Goal: Task Accomplishment & Management: Manage account settings

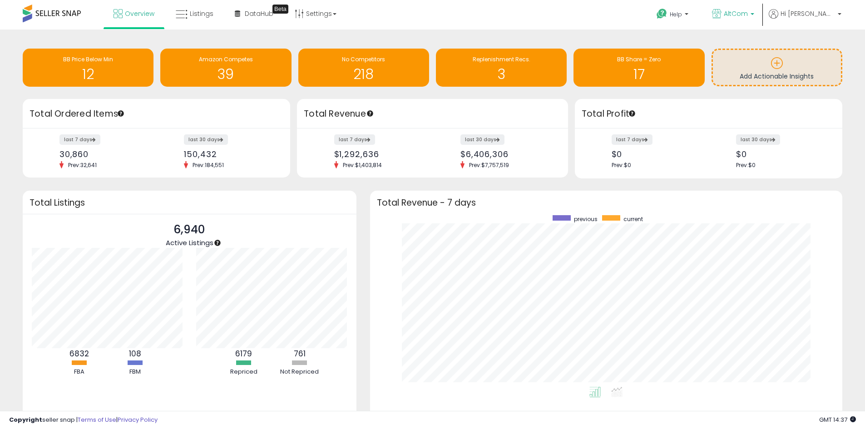
click at [748, 12] on span "AltCom" at bounding box center [736, 13] width 24 height 9
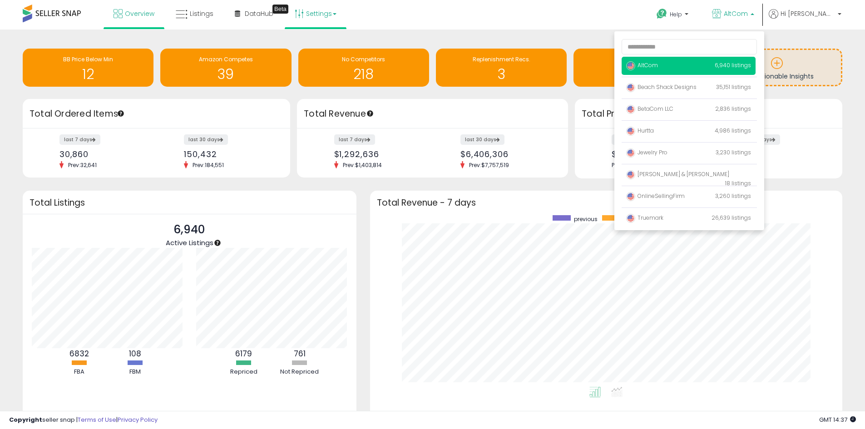
click at [318, 18] on link "Settings" at bounding box center [315, 13] width 55 height 27
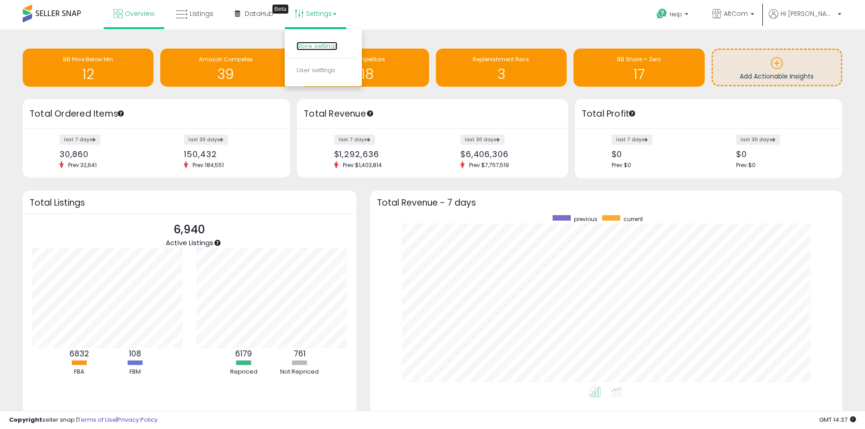
click at [310, 46] on link "Store settings" at bounding box center [316, 46] width 41 height 9
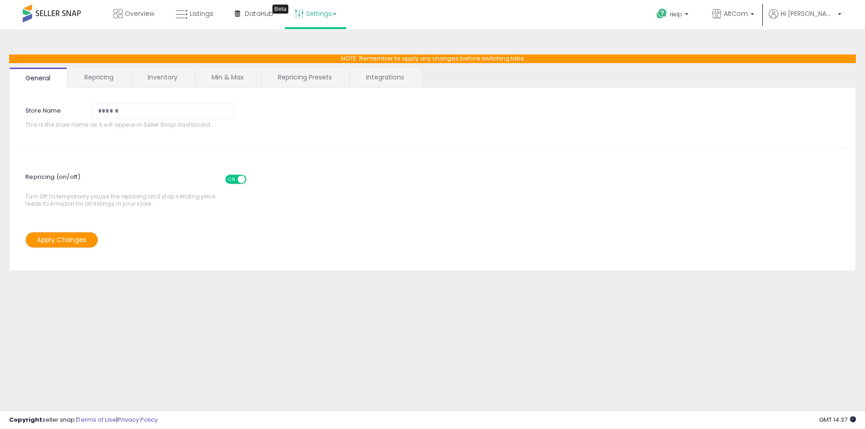
click at [154, 74] on link "Inventory" at bounding box center [162, 77] width 63 height 19
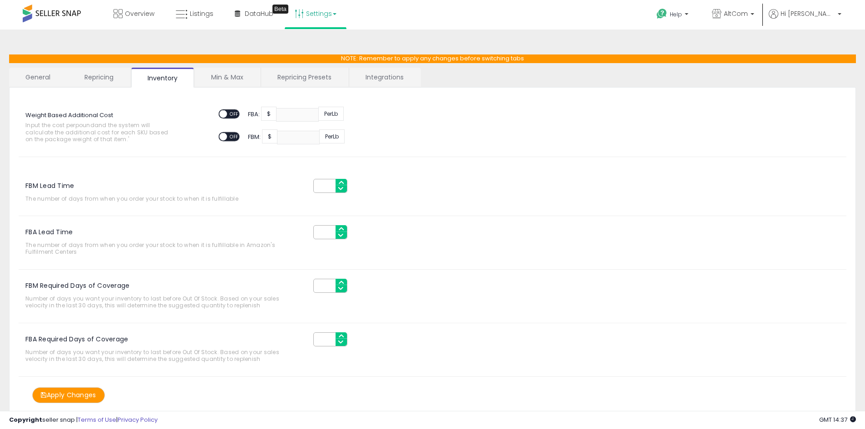
click at [227, 79] on link "Min & Max" at bounding box center [227, 77] width 65 height 19
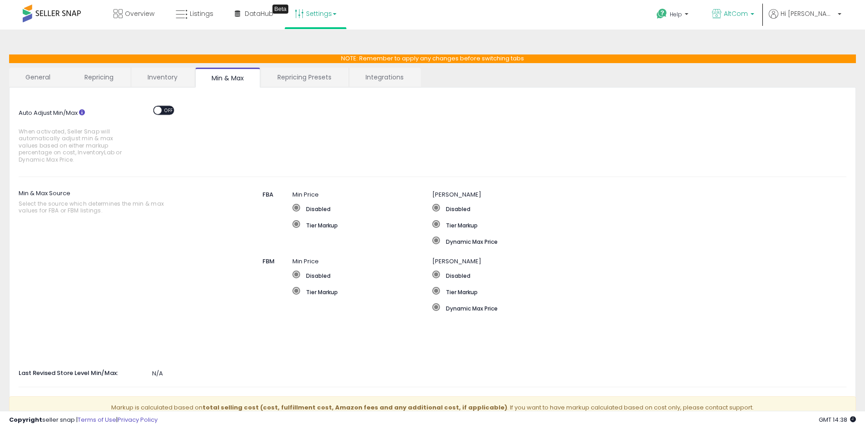
click at [748, 16] on span "AltCom" at bounding box center [736, 13] width 24 height 9
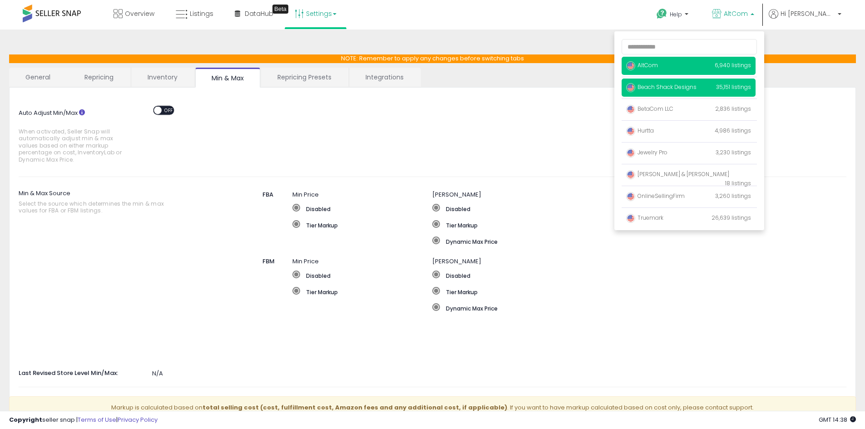
click at [691, 90] on span "Beach Shack Designs" at bounding box center [661, 87] width 70 height 8
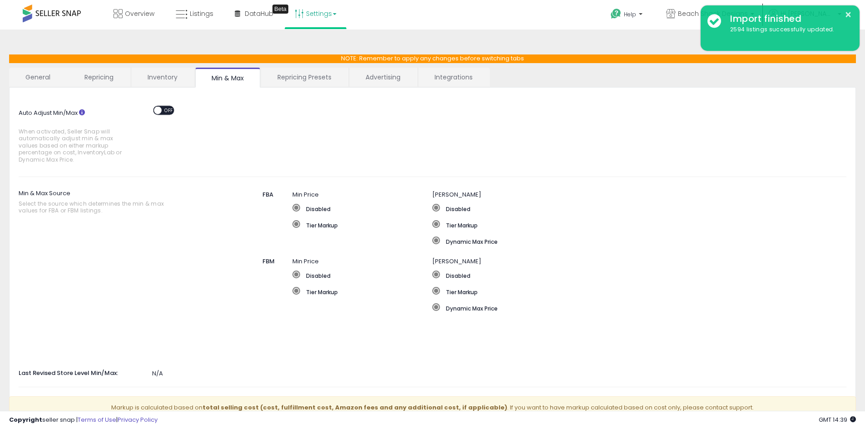
click at [288, 76] on link "Repricing Presets" at bounding box center [304, 77] width 87 height 19
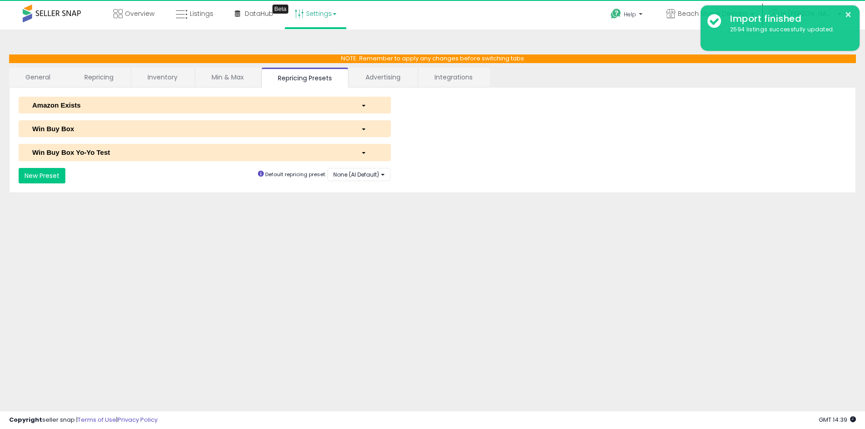
click at [363, 77] on link "Advertising" at bounding box center [383, 77] width 68 height 19
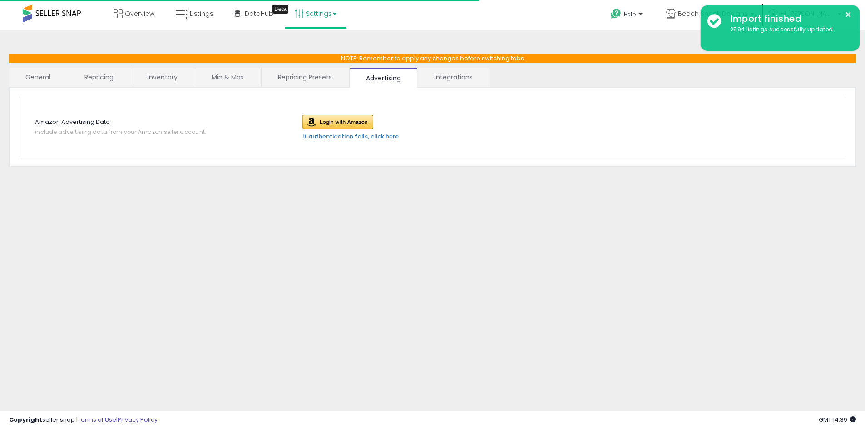
click at [452, 78] on link "Integrations" at bounding box center [453, 77] width 71 height 19
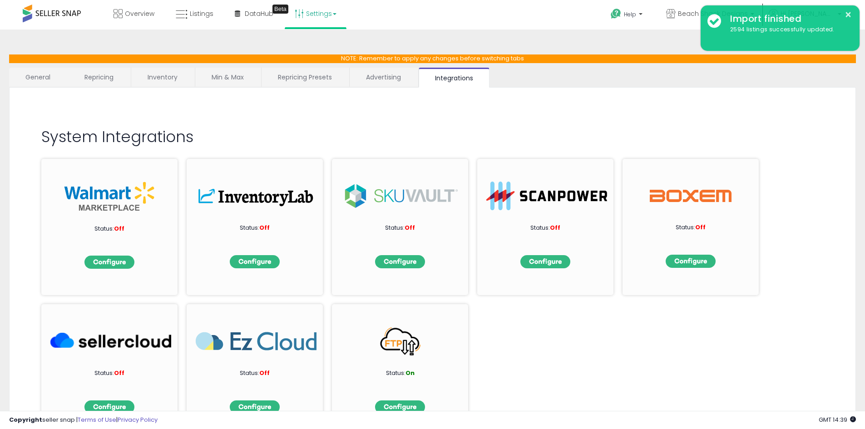
click at [219, 73] on link "Min & Max" at bounding box center [227, 77] width 65 height 19
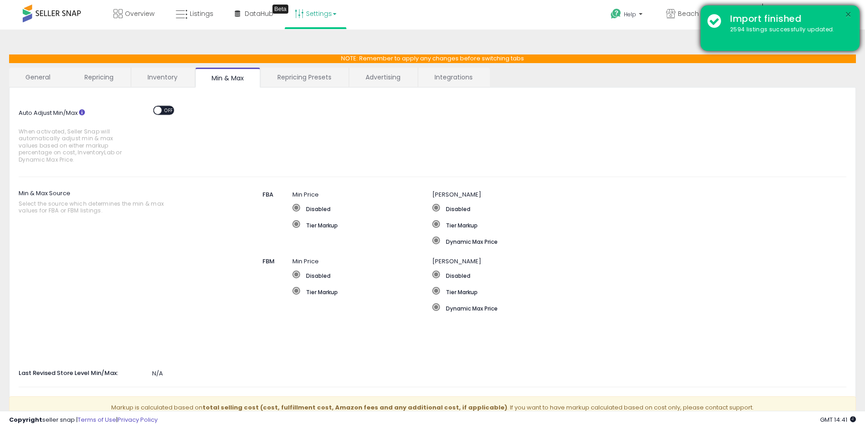
click at [850, 15] on button "×" at bounding box center [847, 14] width 7 height 11
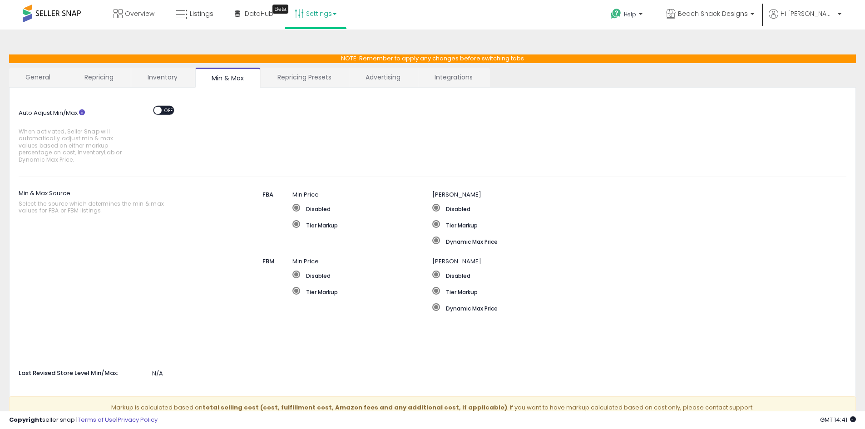
click at [166, 110] on span "OFF" at bounding box center [169, 110] width 15 height 8
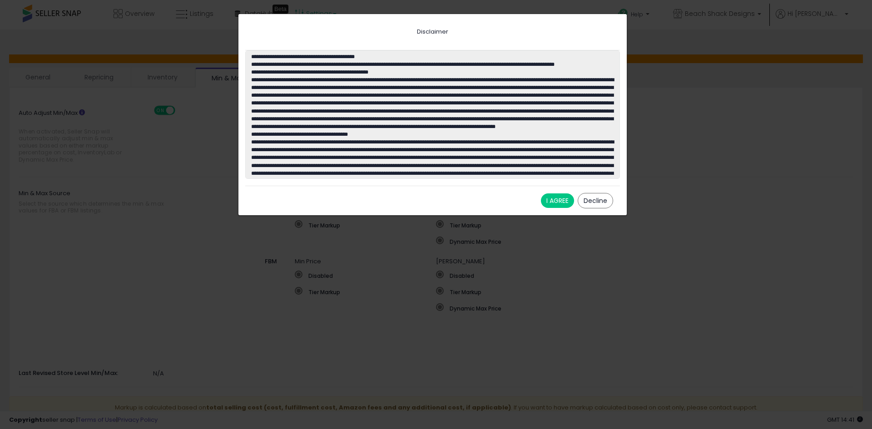
click at [597, 199] on button "Decline" at bounding box center [595, 200] width 35 height 15
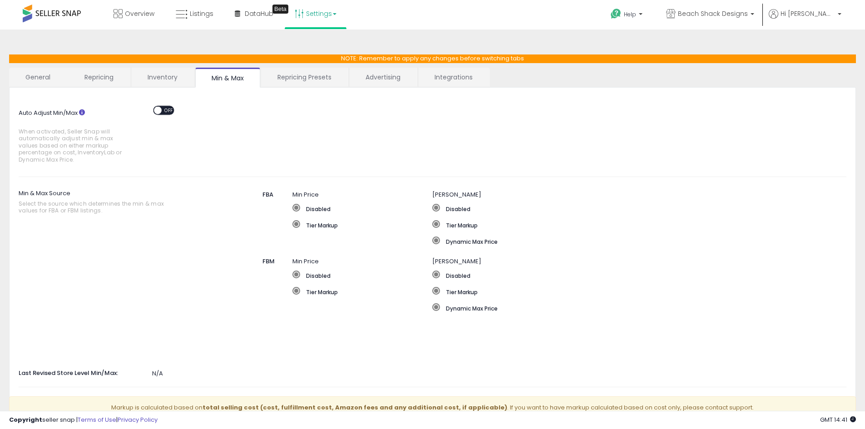
click at [156, 76] on link "Inventory" at bounding box center [162, 77] width 63 height 19
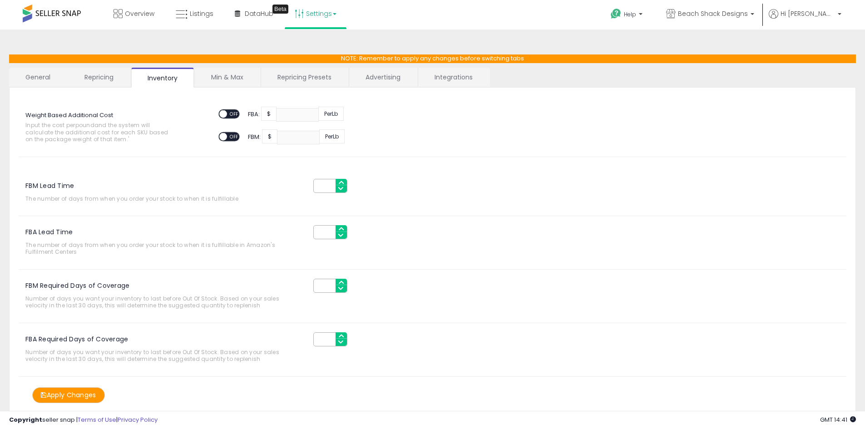
click at [100, 75] on link "Repricing" at bounding box center [99, 77] width 62 height 19
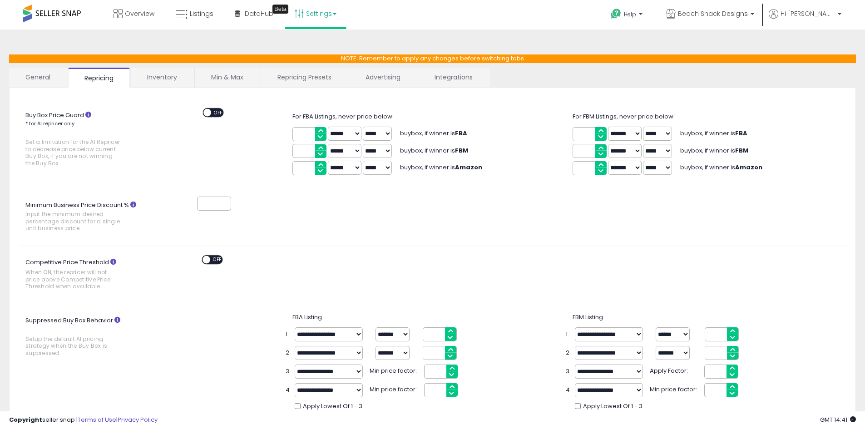
click at [33, 75] on link "General" at bounding box center [38, 77] width 58 height 19
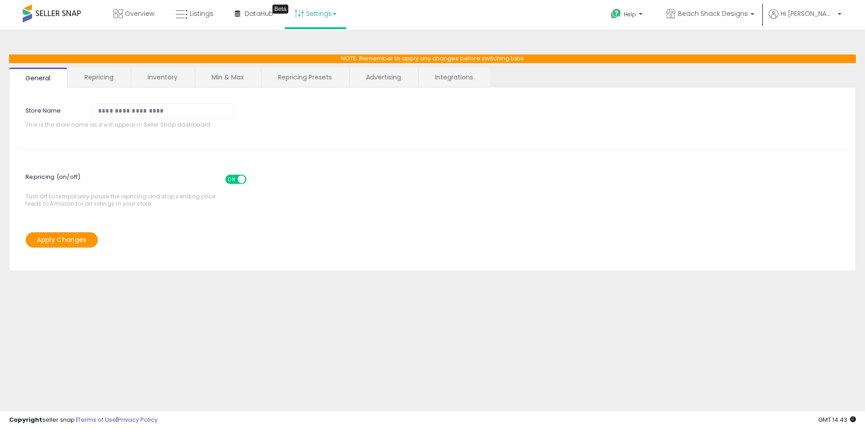
click at [211, 74] on link "Min & Max" at bounding box center [227, 77] width 65 height 19
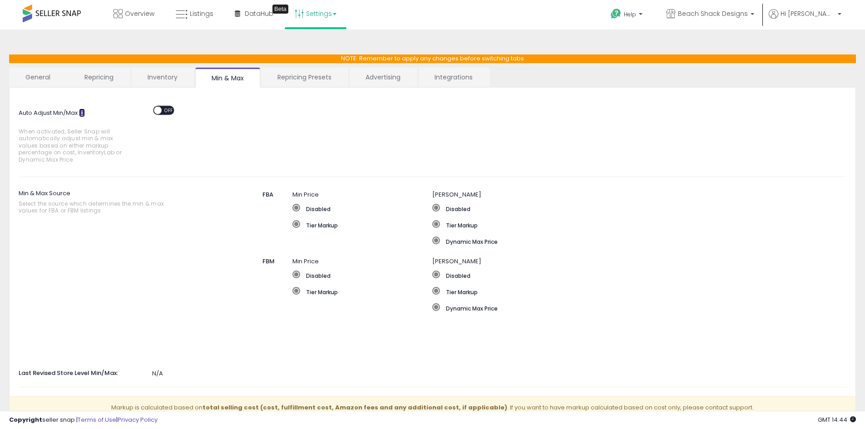
click at [82, 110] on icon at bounding box center [82, 112] width 6 height 6
